Goal: Browse casually

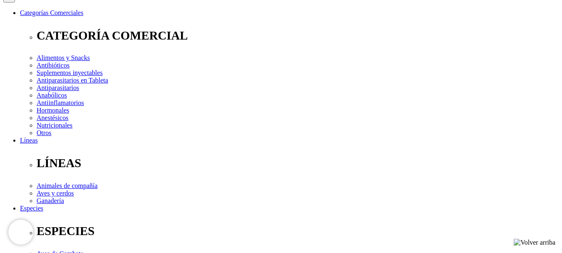
scroll to position [83, 0]
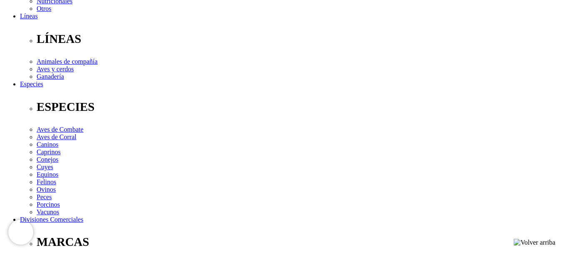
scroll to position [250, 0]
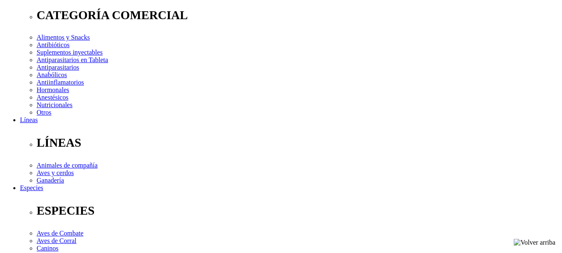
scroll to position [125, 0]
